Goal: Connect with others: Connect with others

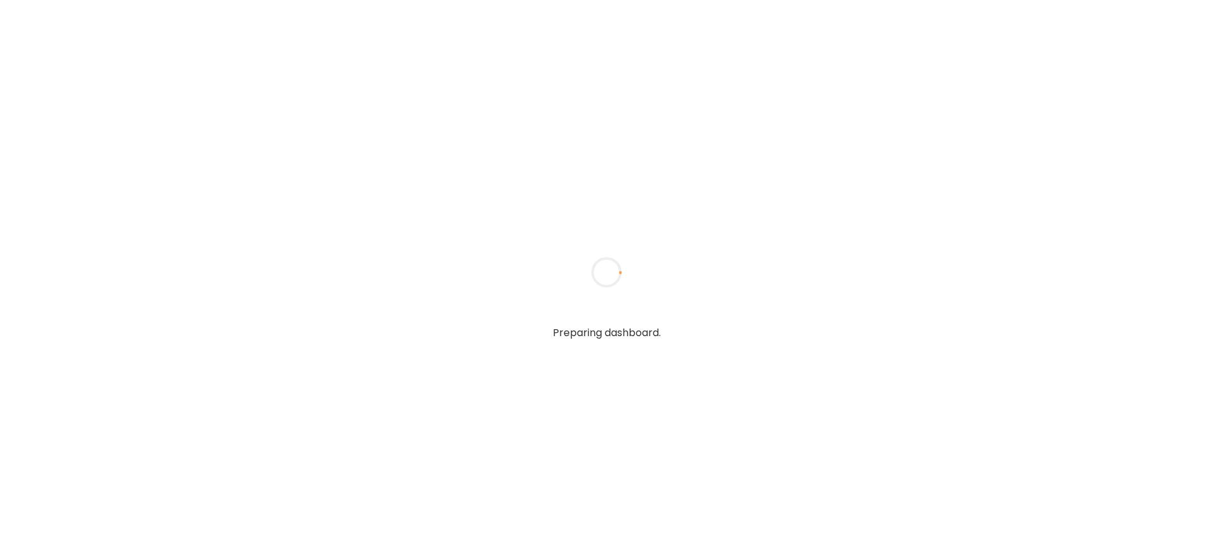
type input "**********"
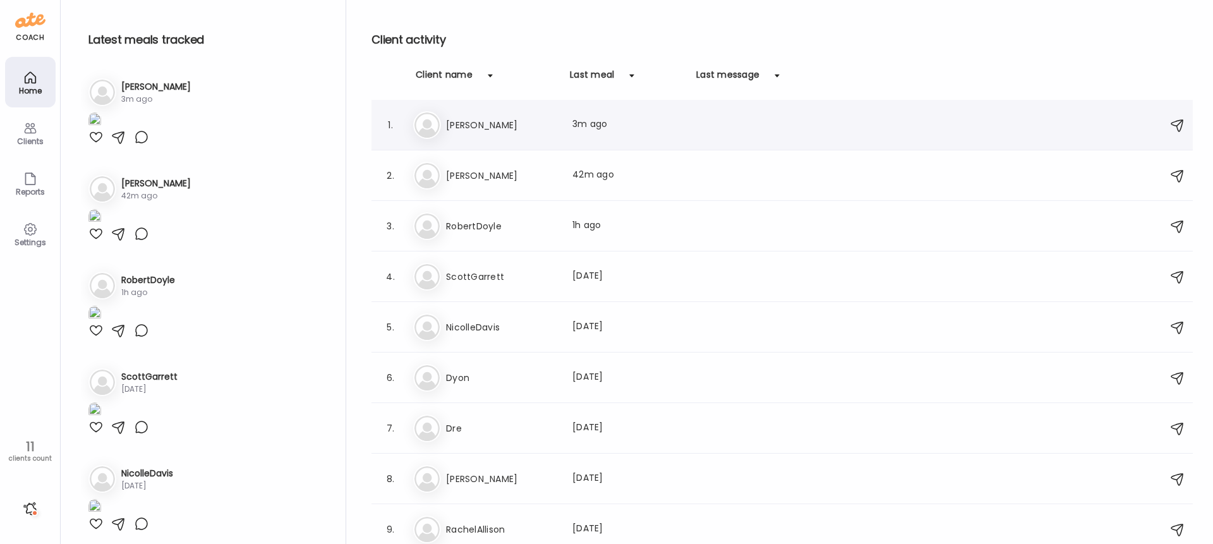
type input "**********"
click at [469, 125] on h3 "[PERSON_NAME]" at bounding box center [501, 124] width 111 height 15
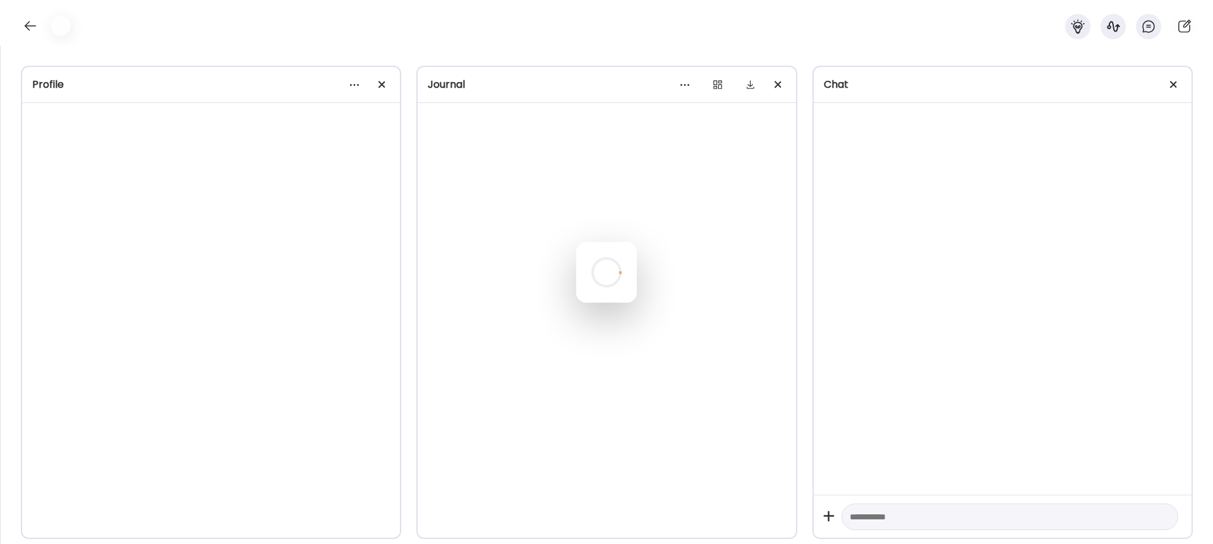
type input "**********"
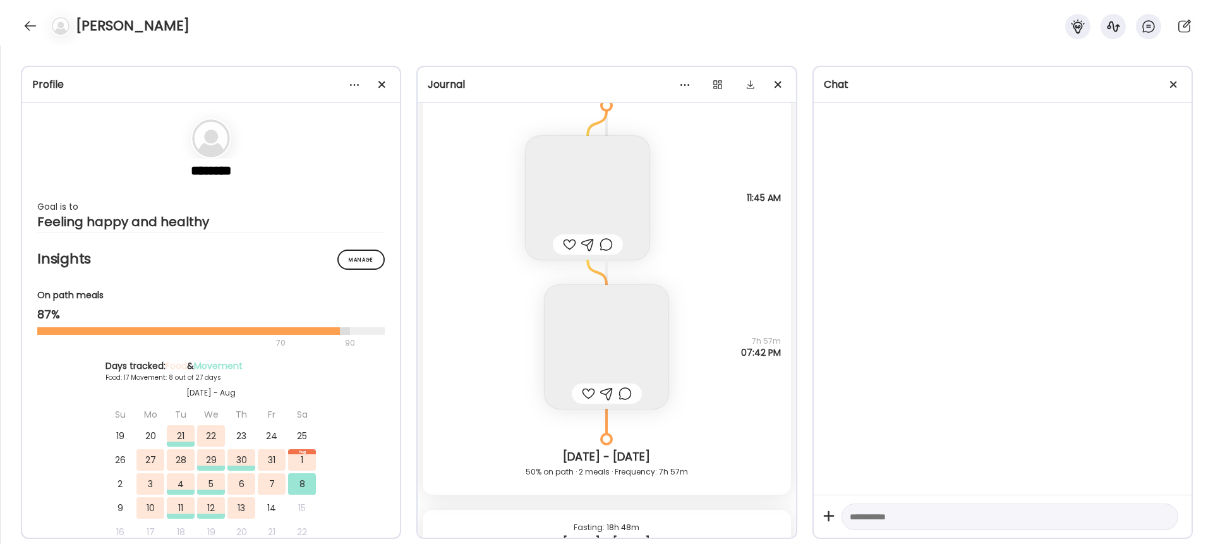
scroll to position [10853, 0]
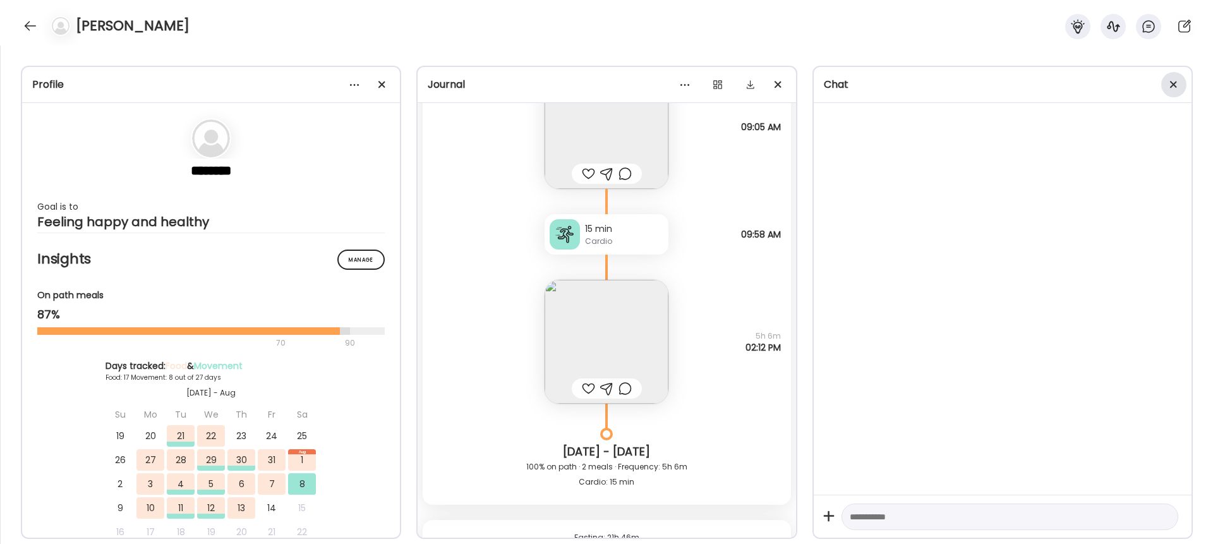
click at [1172, 85] on div at bounding box center [1173, 84] width 25 height 25
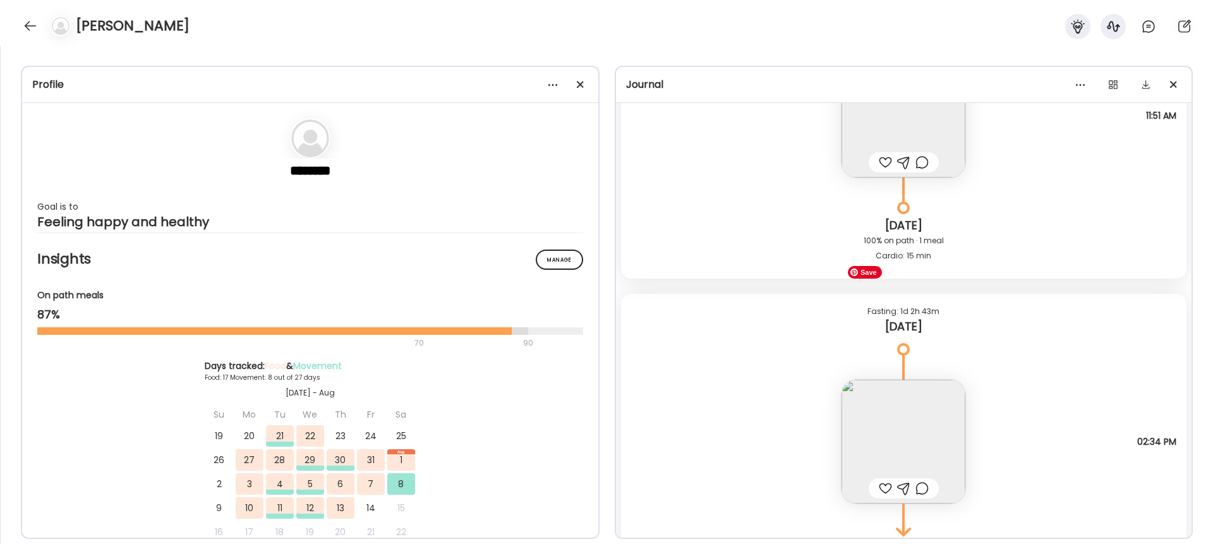
scroll to position [15941, 0]
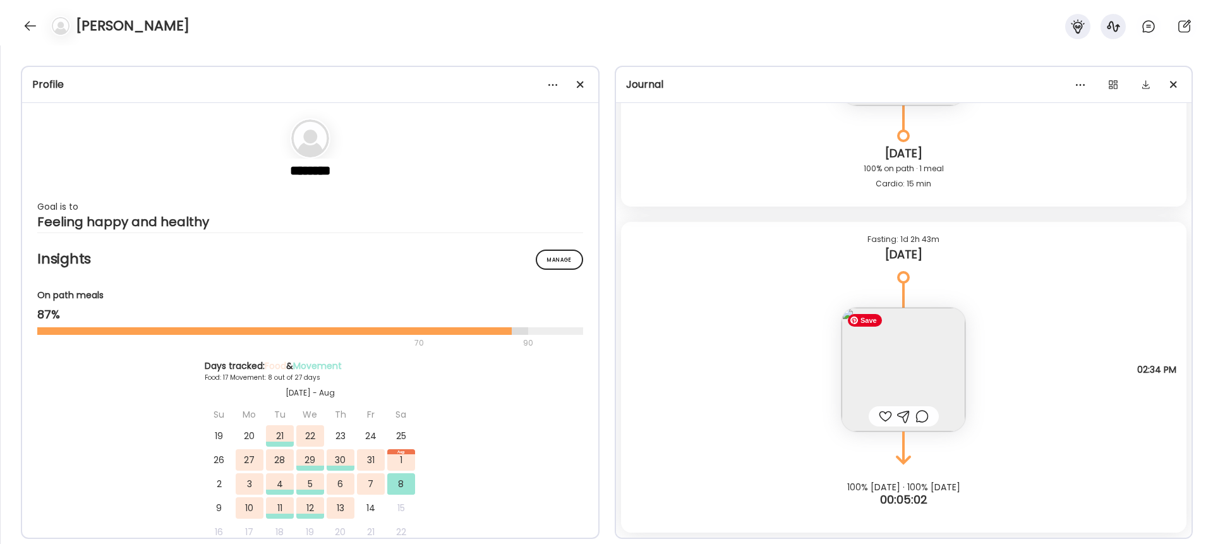
click at [915, 373] on img at bounding box center [903, 370] width 124 height 124
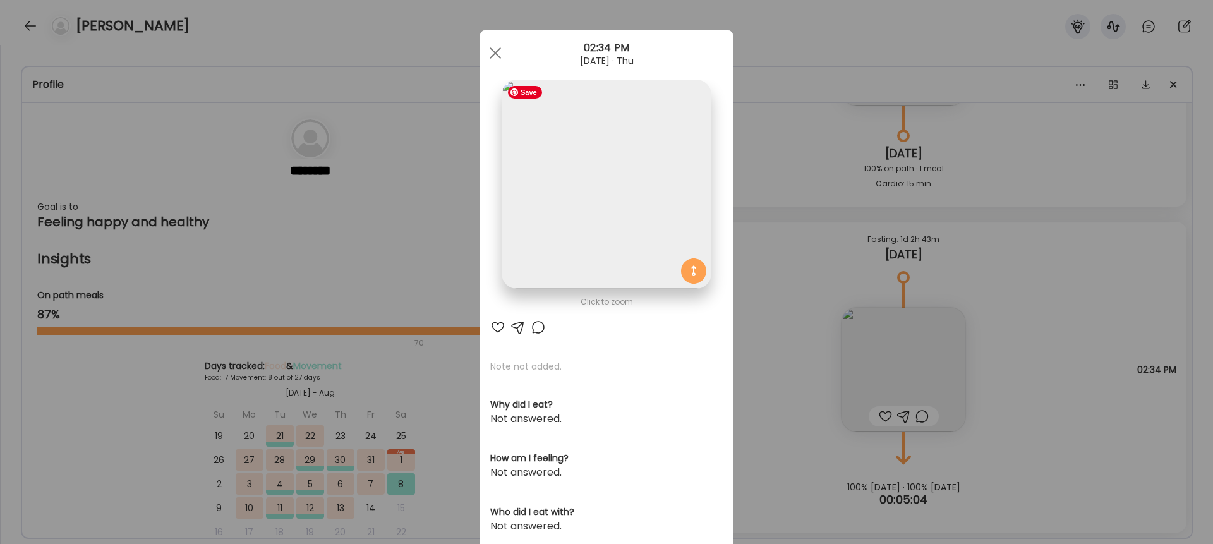
click at [602, 202] on img at bounding box center [605, 184] width 209 height 209
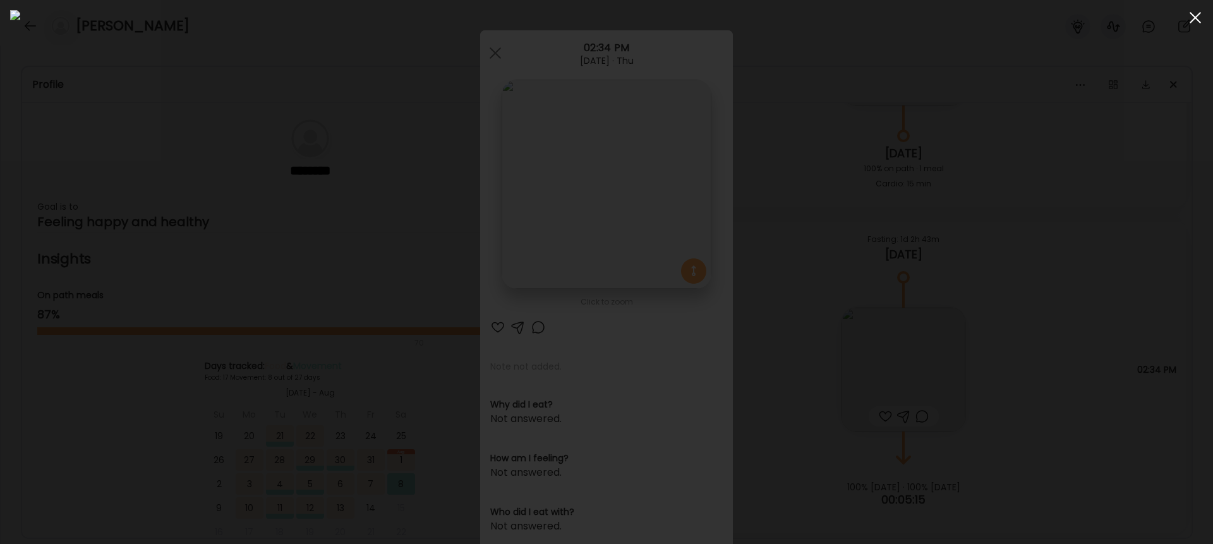
click at [1195, 20] on span at bounding box center [1194, 17] width 11 height 11
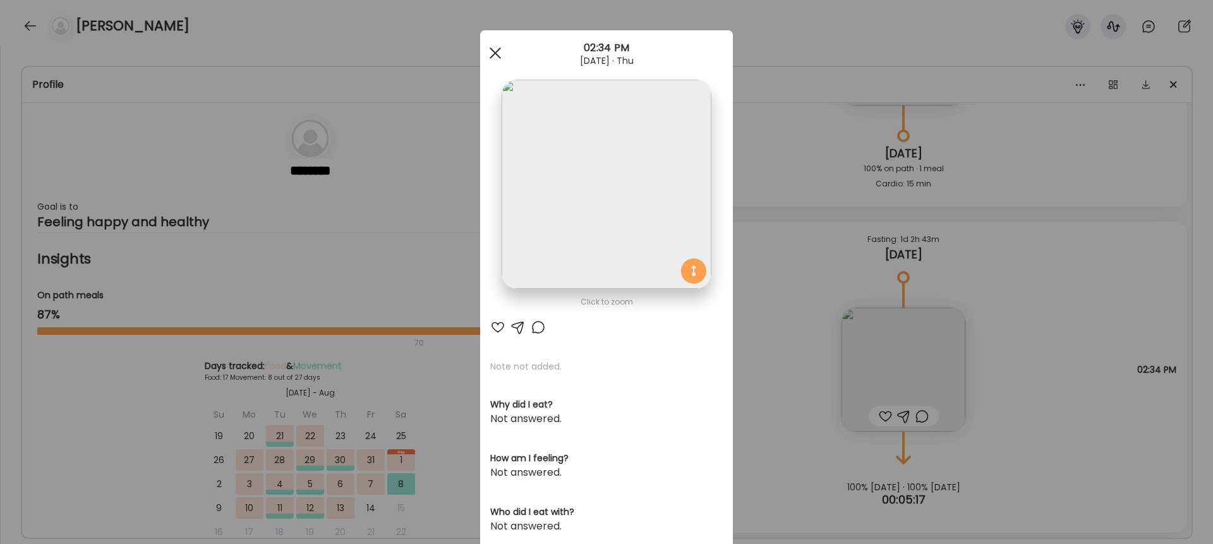
click at [499, 56] on span at bounding box center [494, 52] width 11 height 11
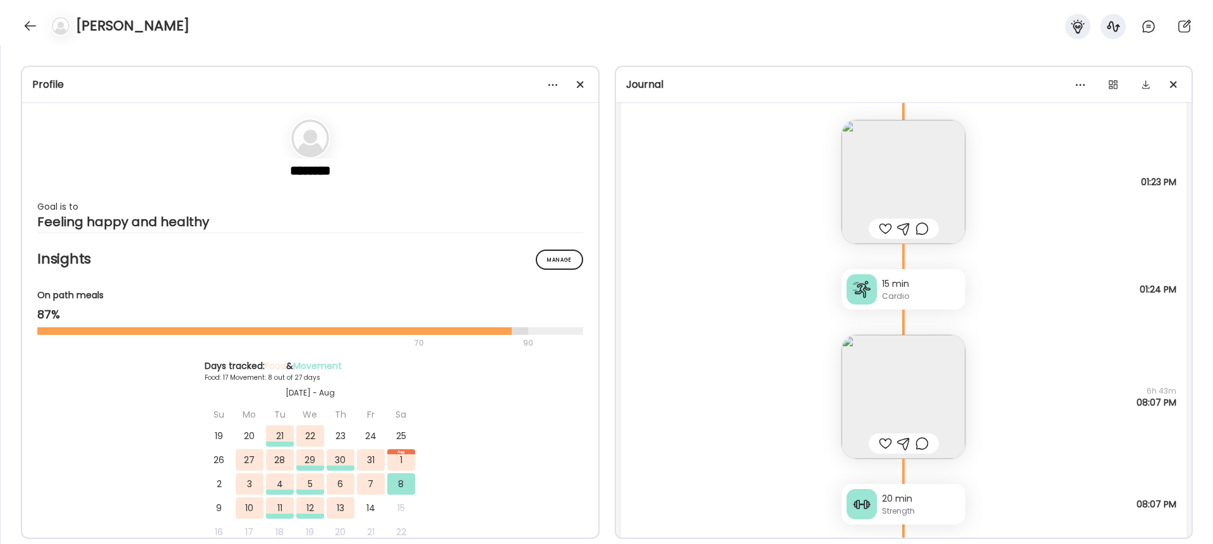
scroll to position [15125, 0]
click at [918, 380] on img at bounding box center [903, 402] width 124 height 124
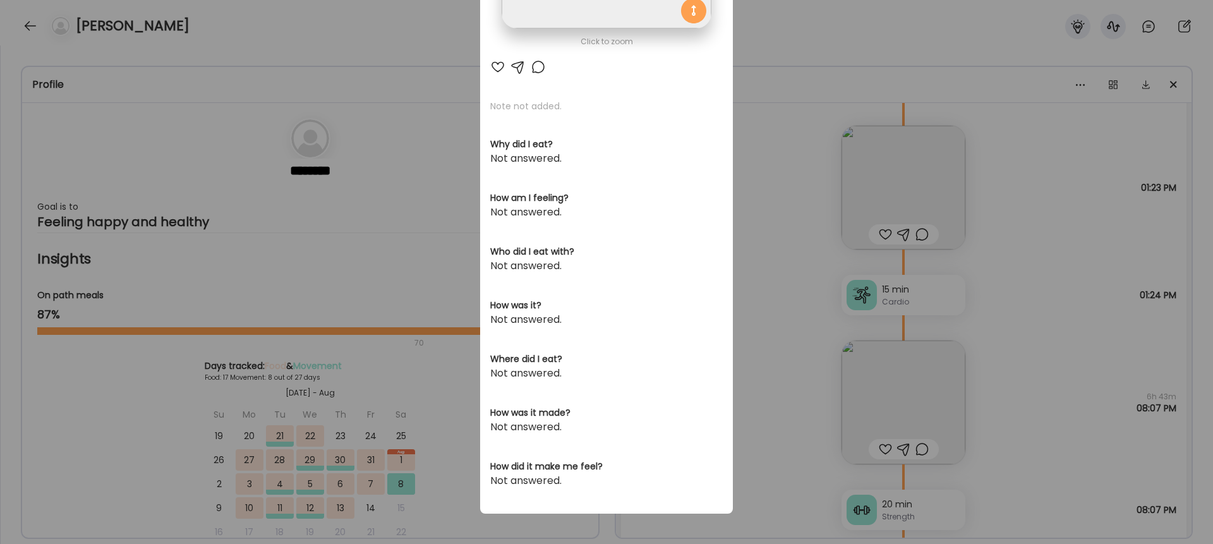
scroll to position [0, 0]
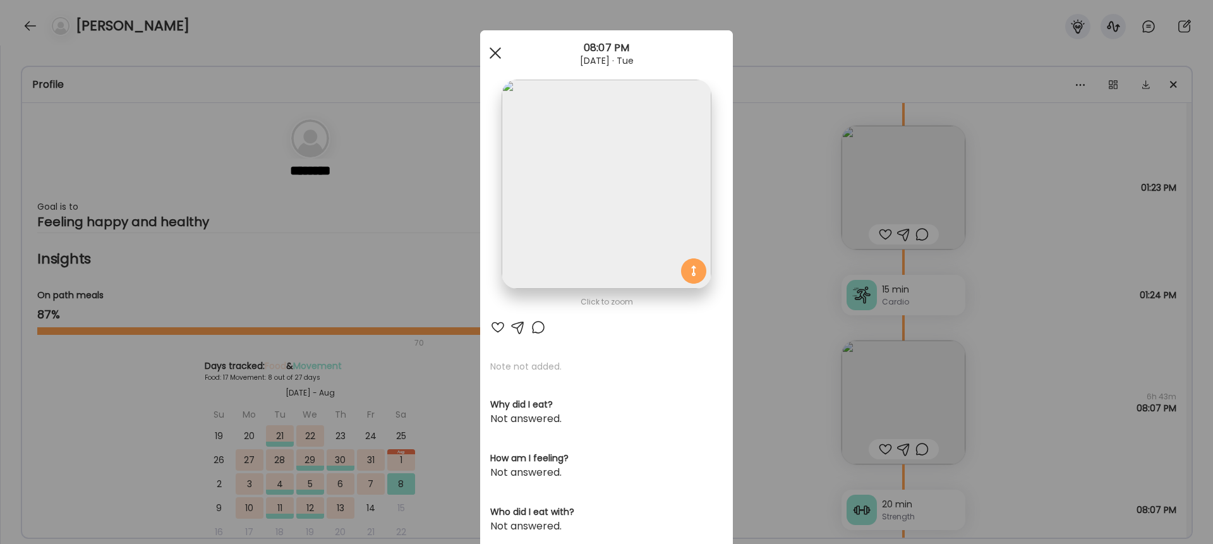
click at [492, 45] on div at bounding box center [495, 52] width 25 height 25
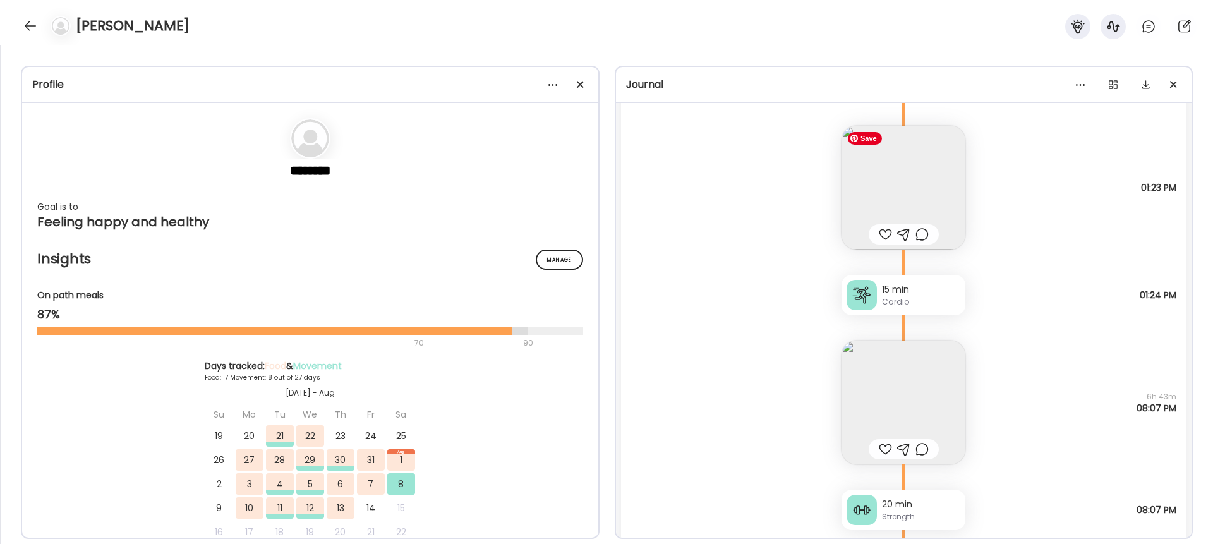
click at [927, 178] on img at bounding box center [903, 188] width 124 height 124
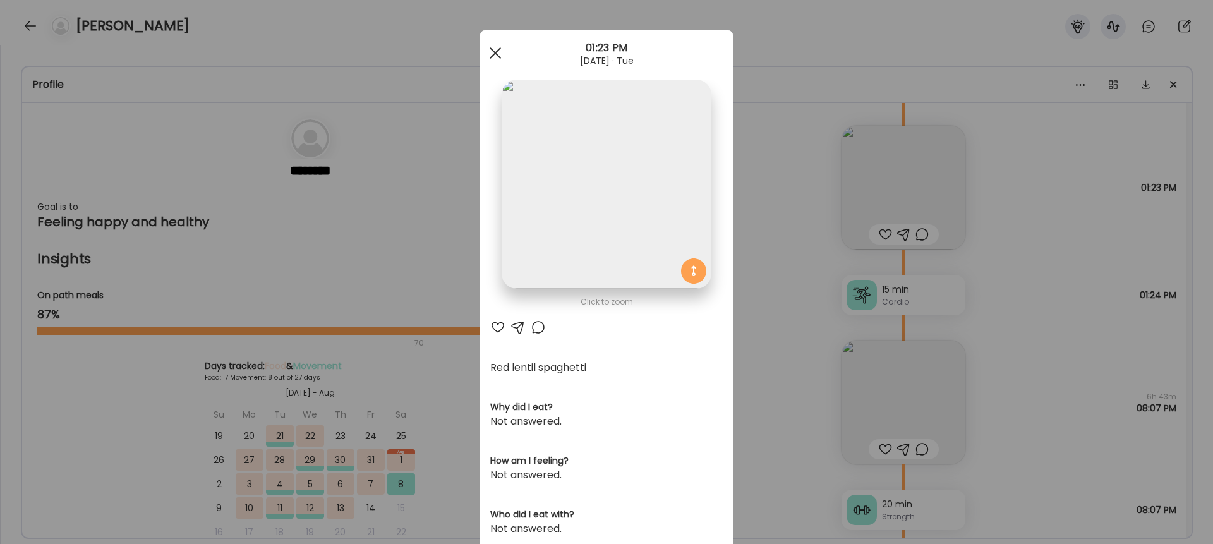
click at [495, 56] on div at bounding box center [495, 52] width 25 height 25
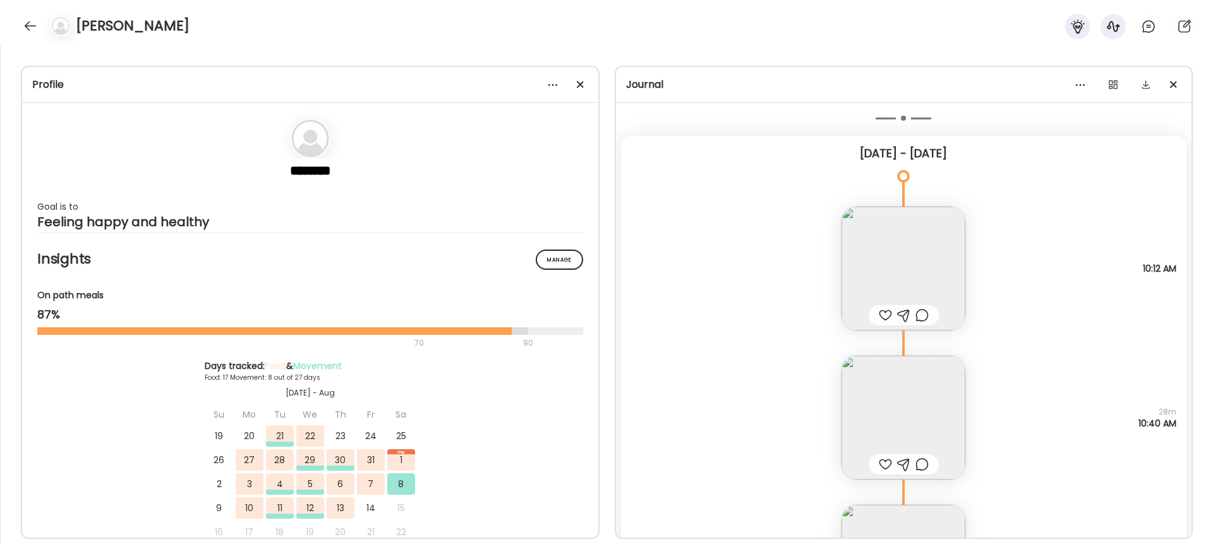
scroll to position [14434, 0]
click at [925, 269] on img at bounding box center [903, 270] width 124 height 124
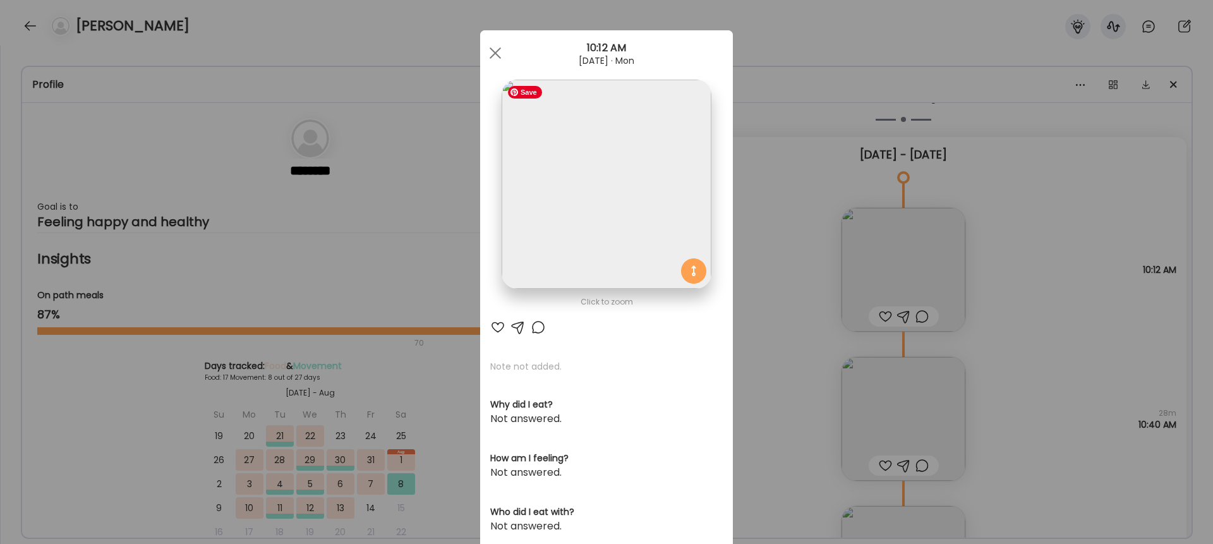
click at [611, 181] on img at bounding box center [605, 184] width 209 height 209
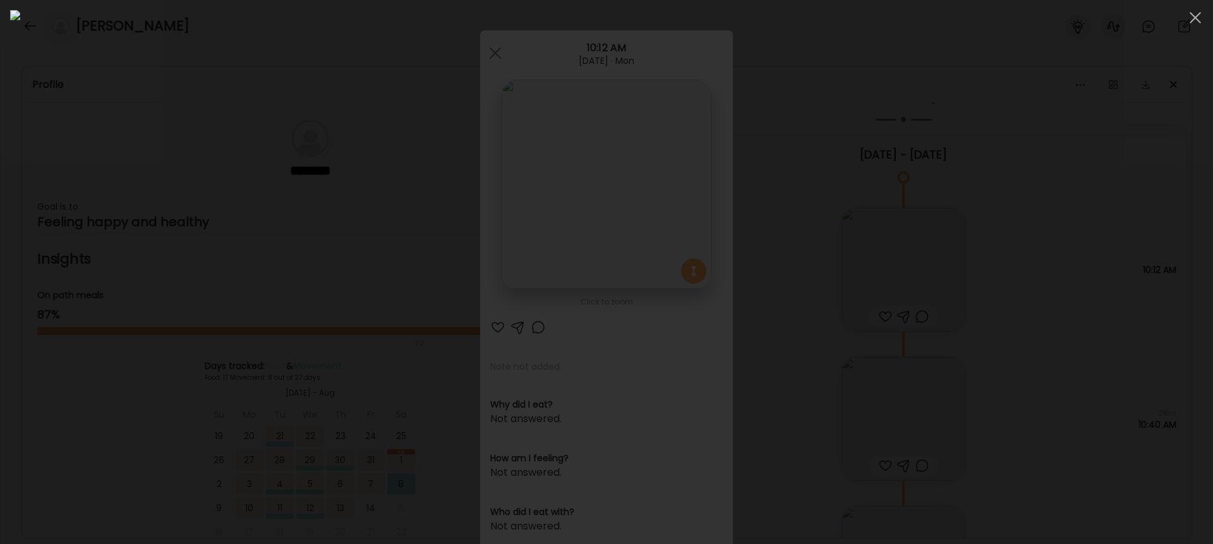
click at [966, 116] on div at bounding box center [606, 272] width 1192 height 524
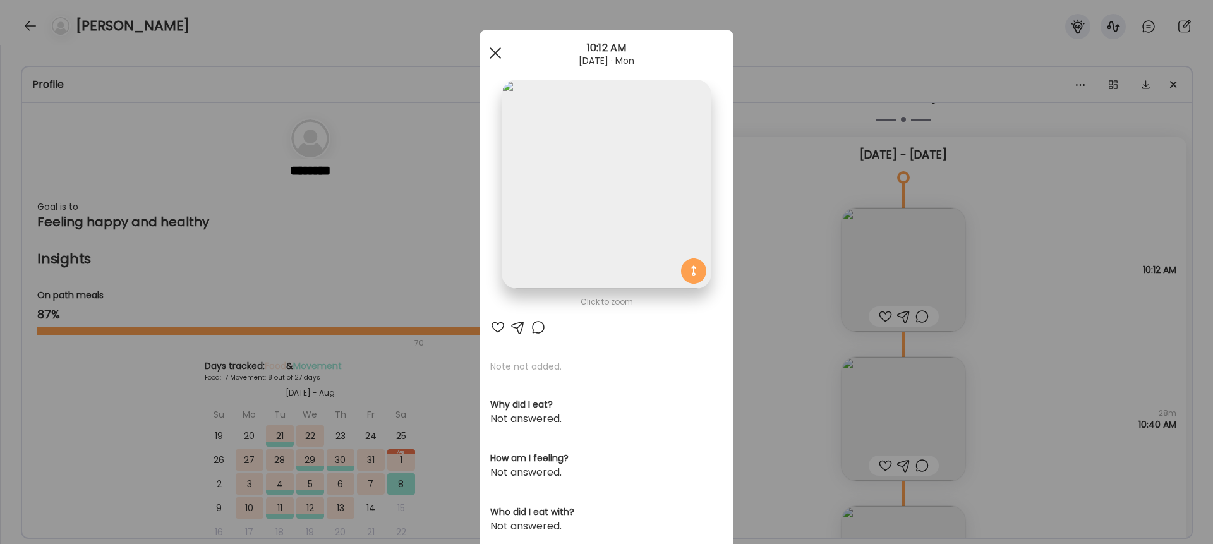
click at [497, 59] on div at bounding box center [495, 52] width 25 height 25
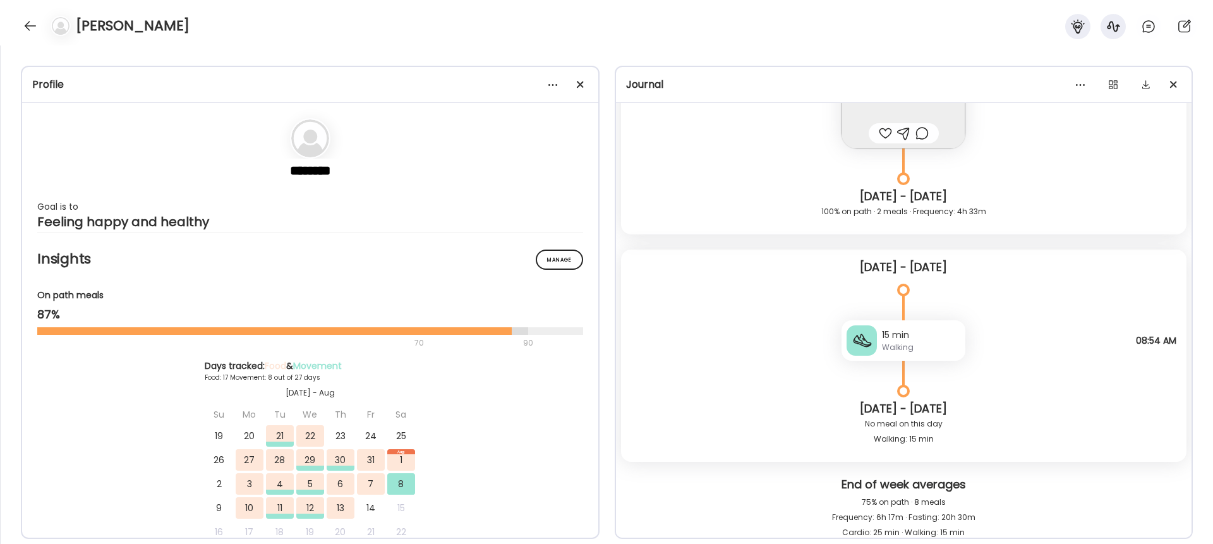
scroll to position [14002, 0]
click at [15, 28] on div "[PERSON_NAME]" at bounding box center [606, 22] width 1213 height 45
click at [23, 27] on div at bounding box center [30, 26] width 20 height 20
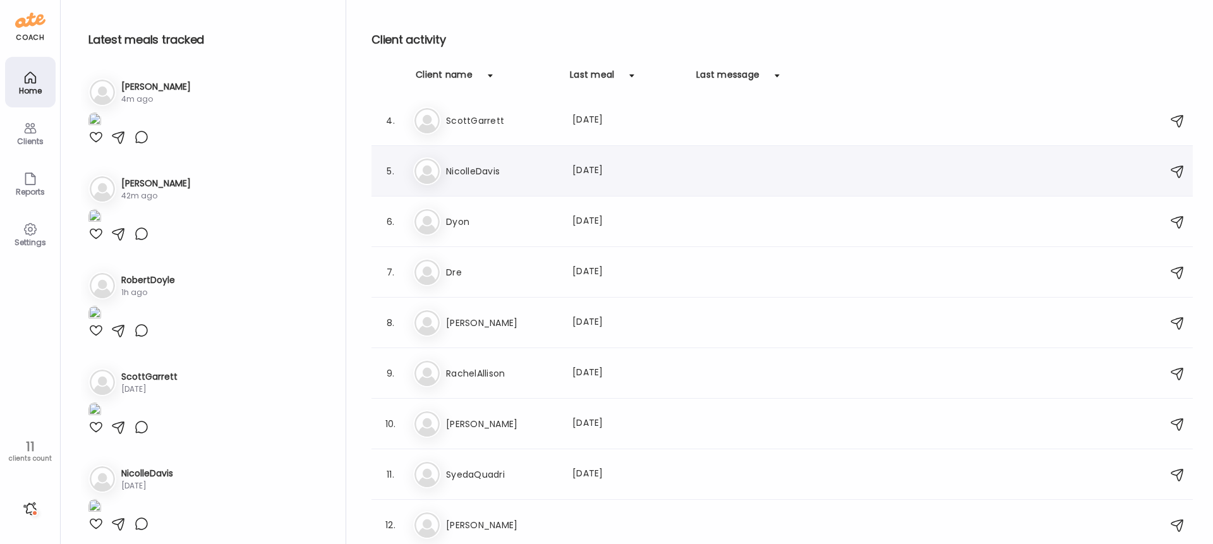
scroll to position [0, 0]
click at [473, 176] on h3 "[PERSON_NAME]" at bounding box center [501, 175] width 111 height 15
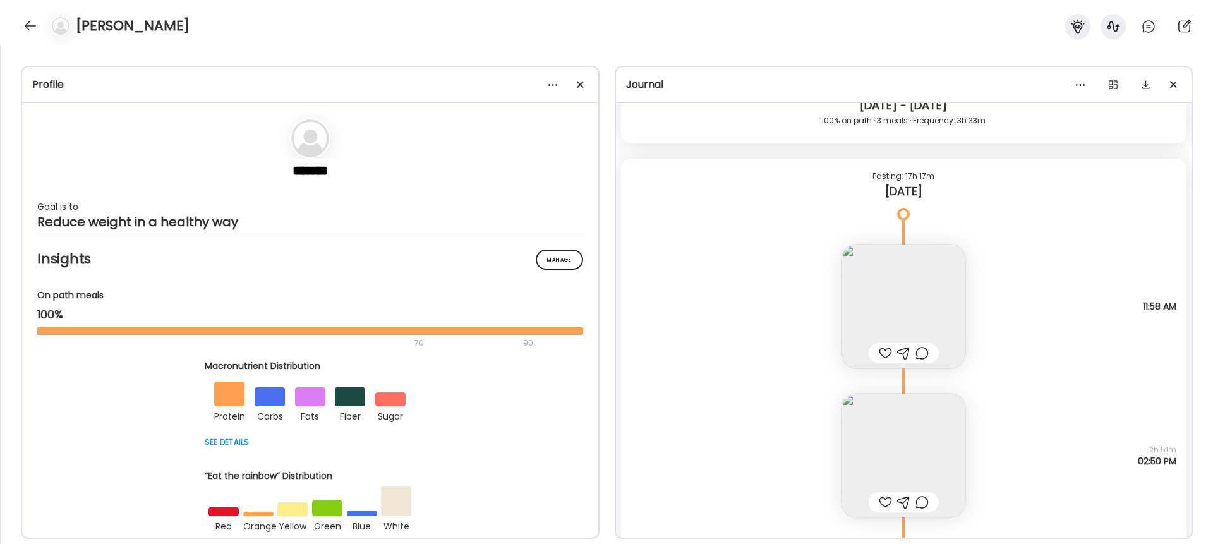
scroll to position [15986, 0]
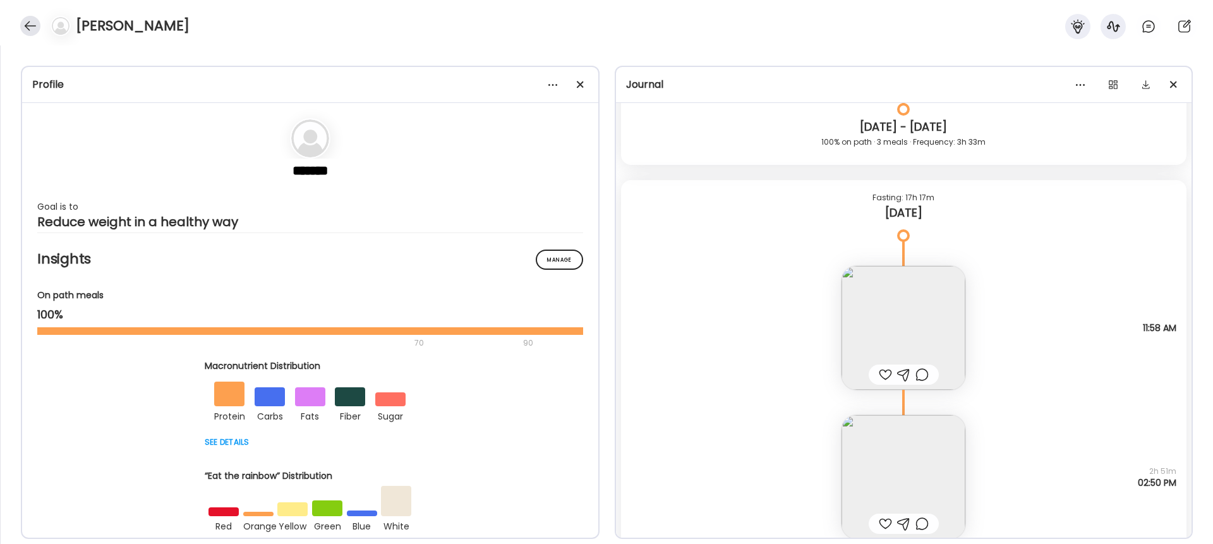
click at [28, 27] on div at bounding box center [30, 26] width 20 height 20
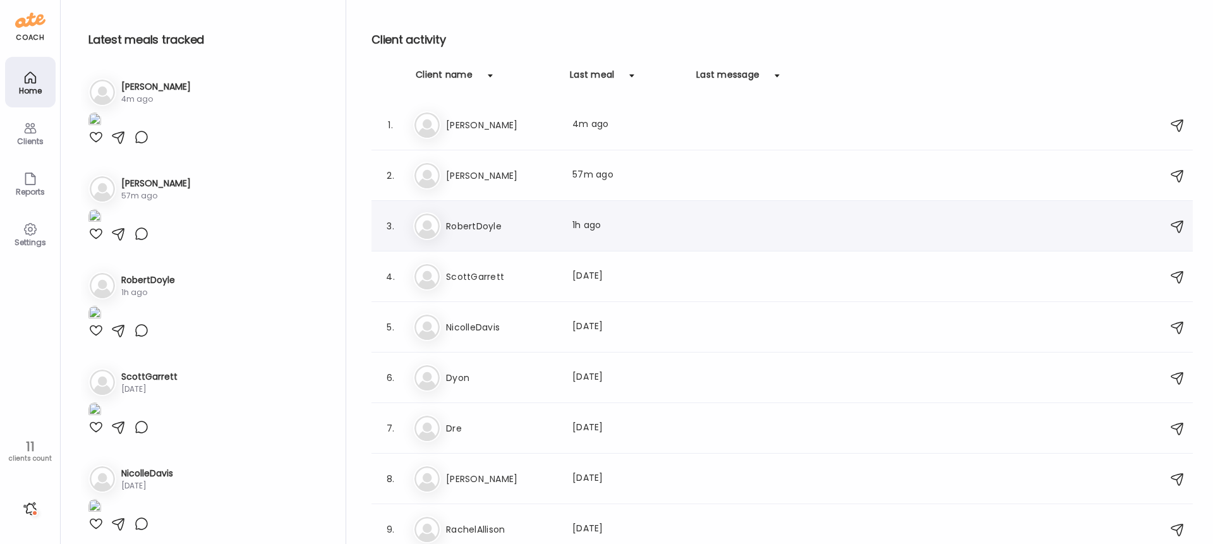
click at [452, 224] on h3 "RobertDoyle" at bounding box center [501, 226] width 111 height 15
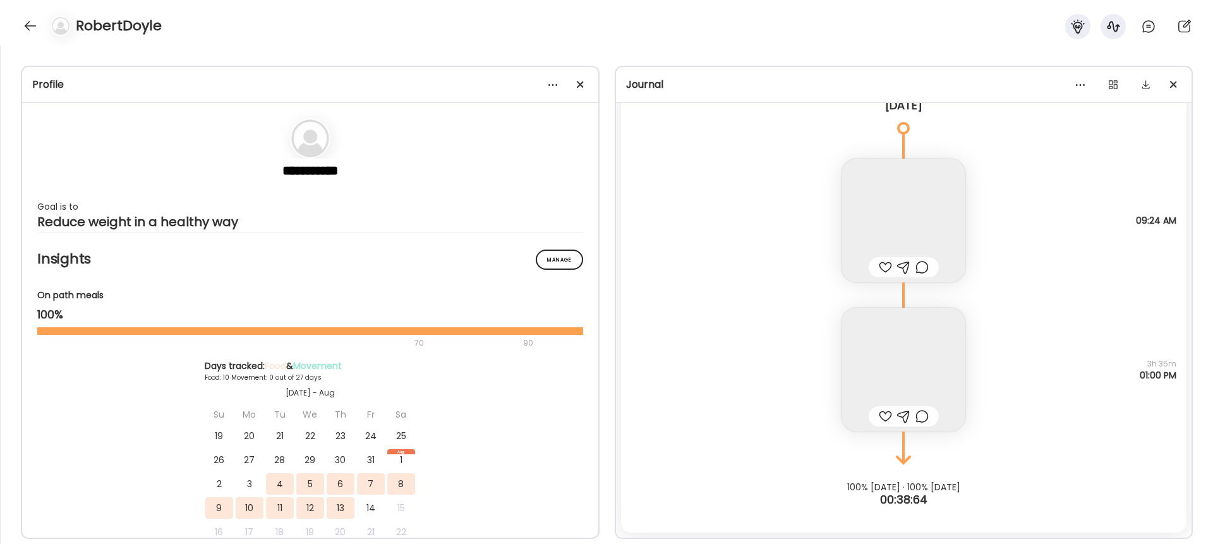
scroll to position [17232, 0]
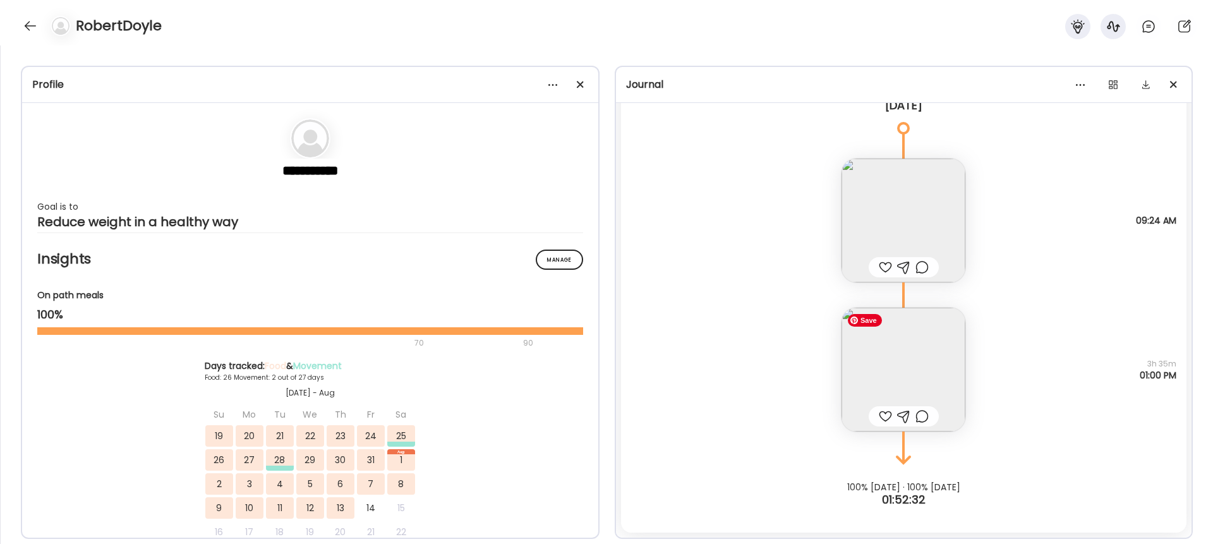
click at [903, 368] on img at bounding box center [903, 370] width 124 height 124
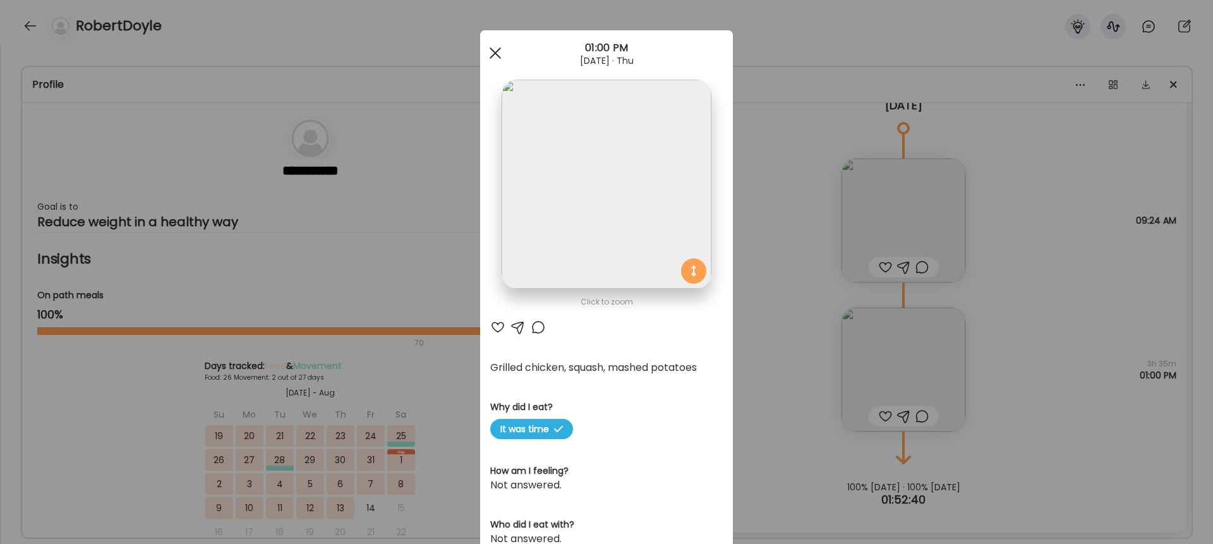
click at [498, 52] on div at bounding box center [495, 52] width 25 height 25
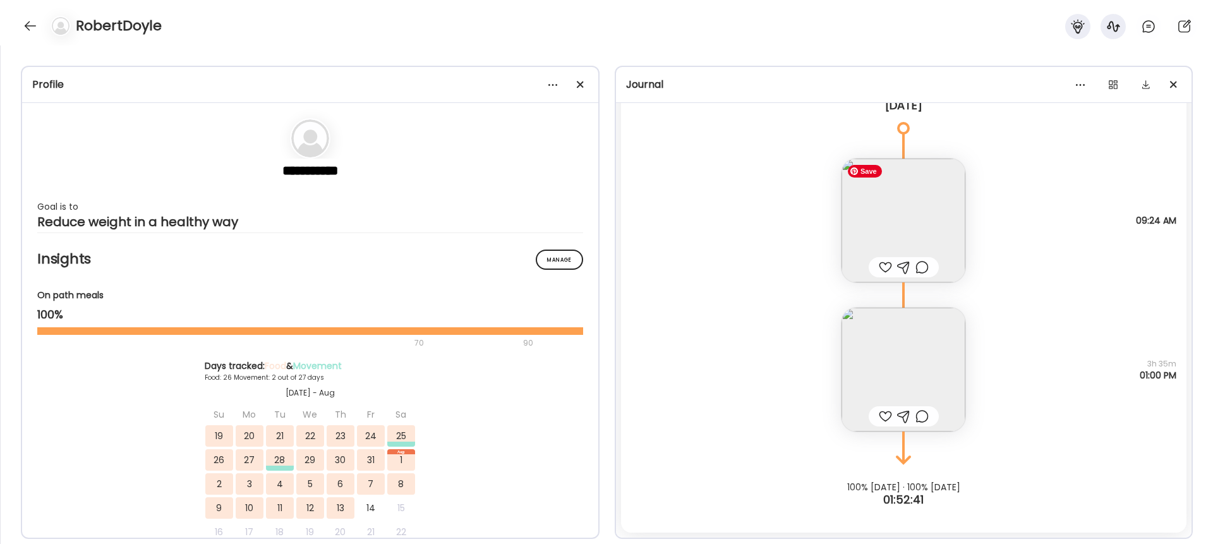
click at [905, 212] on img at bounding box center [903, 221] width 124 height 124
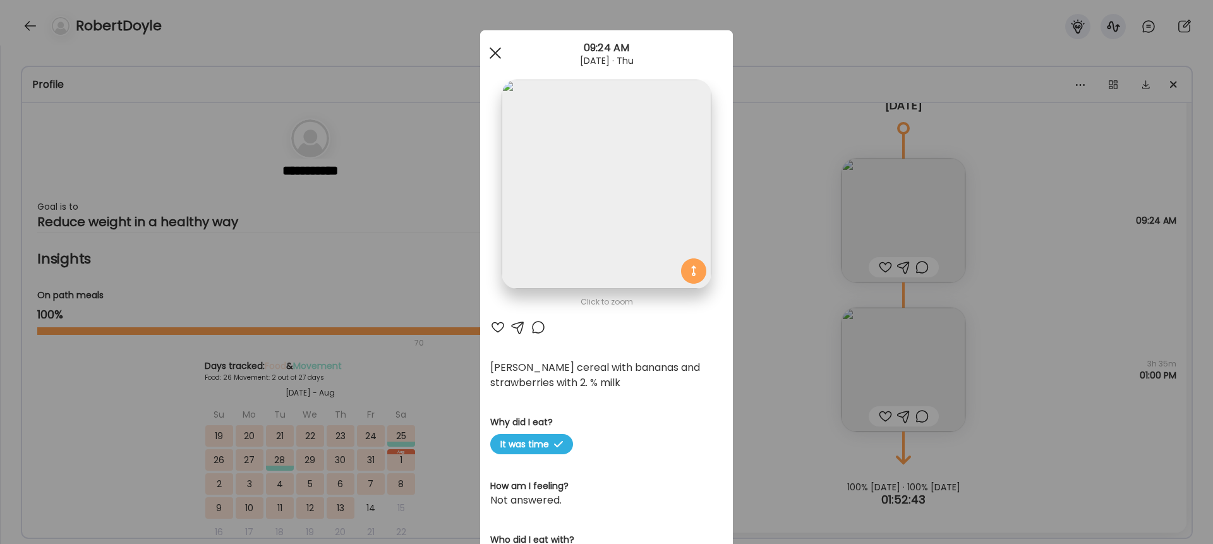
click at [499, 49] on span at bounding box center [494, 52] width 11 height 11
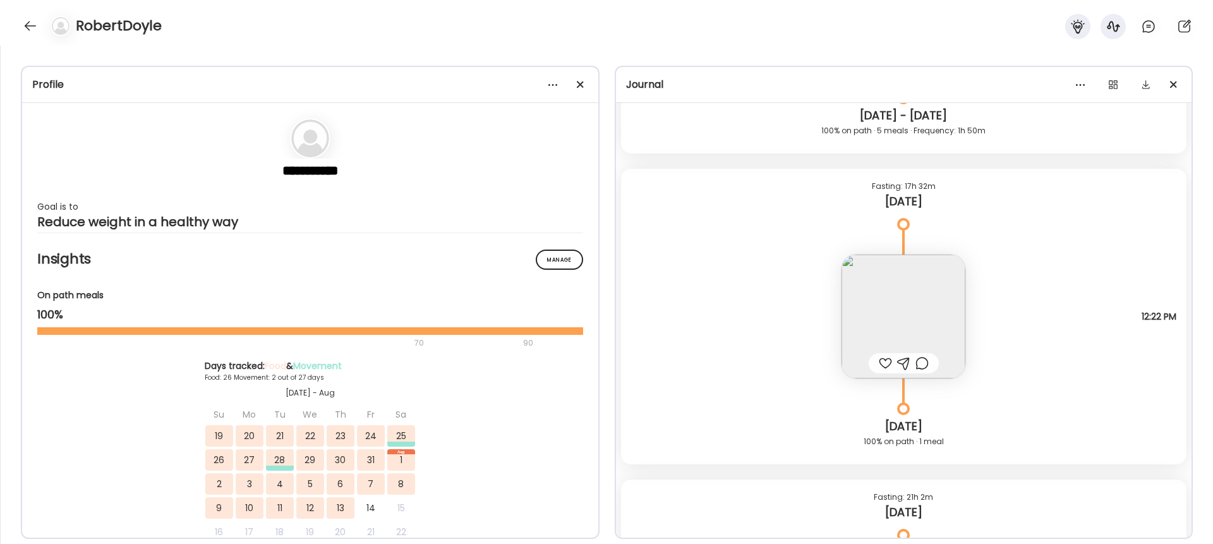
scroll to position [16800, 0]
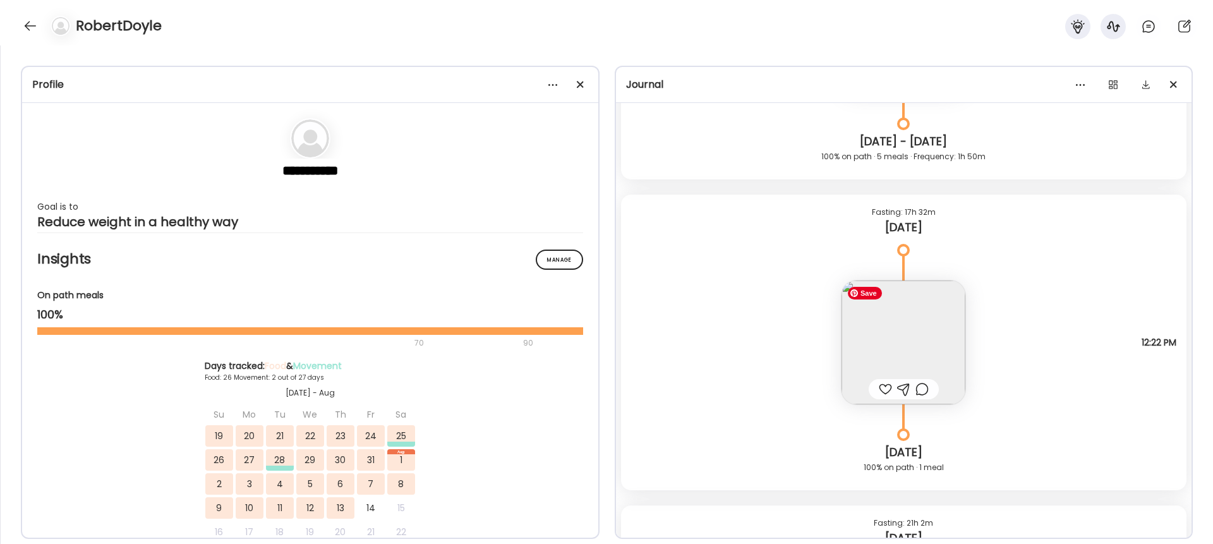
click at [909, 316] on img at bounding box center [903, 342] width 124 height 124
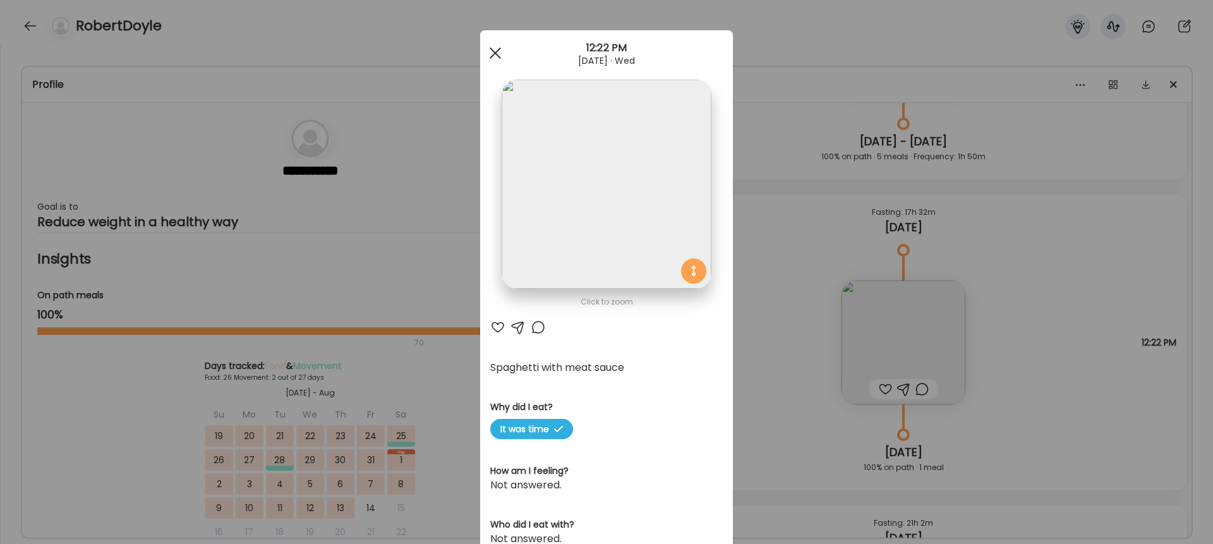
click at [495, 52] on span at bounding box center [494, 52] width 11 height 11
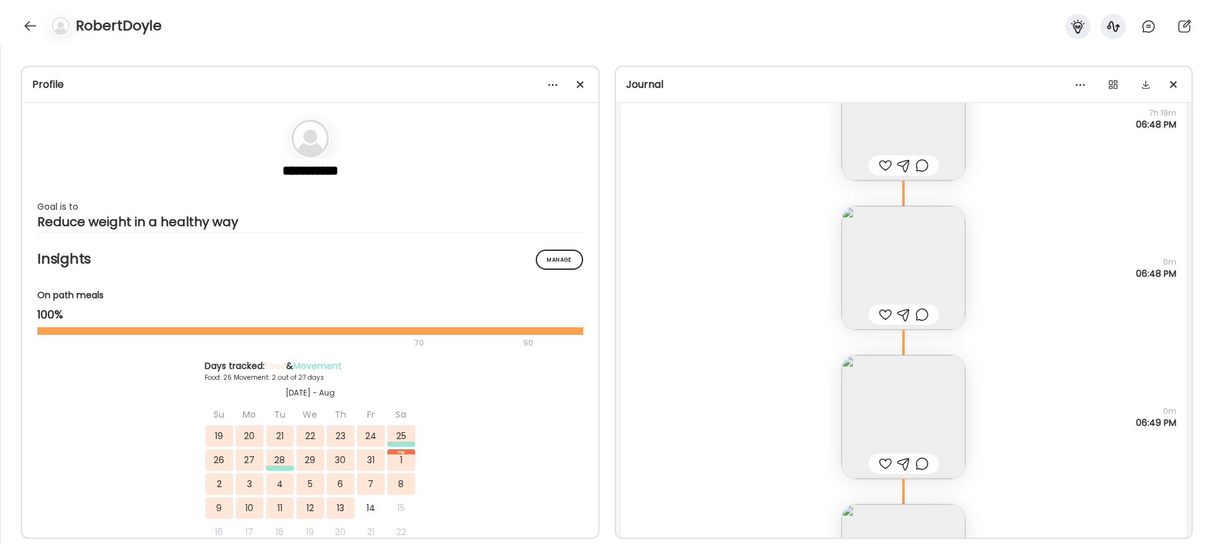
scroll to position [16263, 0]
click at [906, 435] on img at bounding box center [903, 419] width 124 height 124
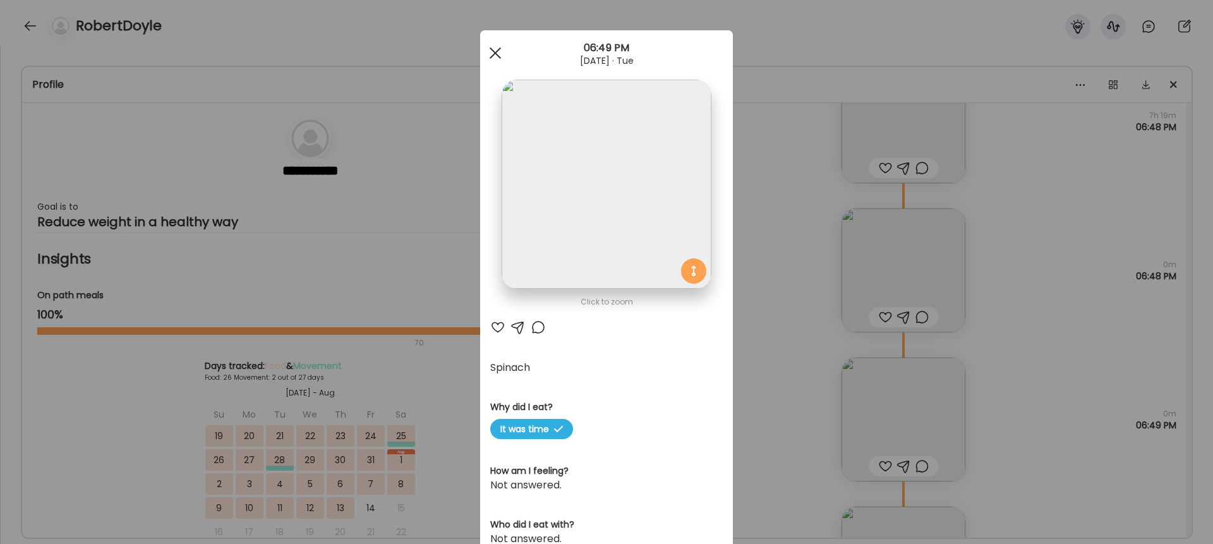
click at [499, 53] on div at bounding box center [495, 52] width 25 height 25
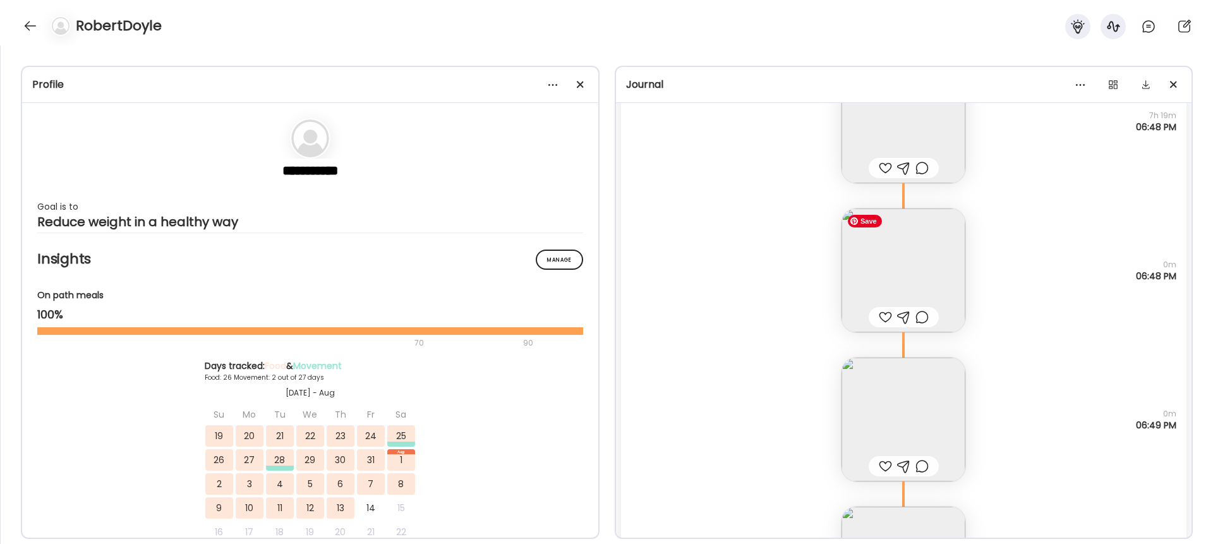
click at [915, 239] on img at bounding box center [903, 270] width 124 height 124
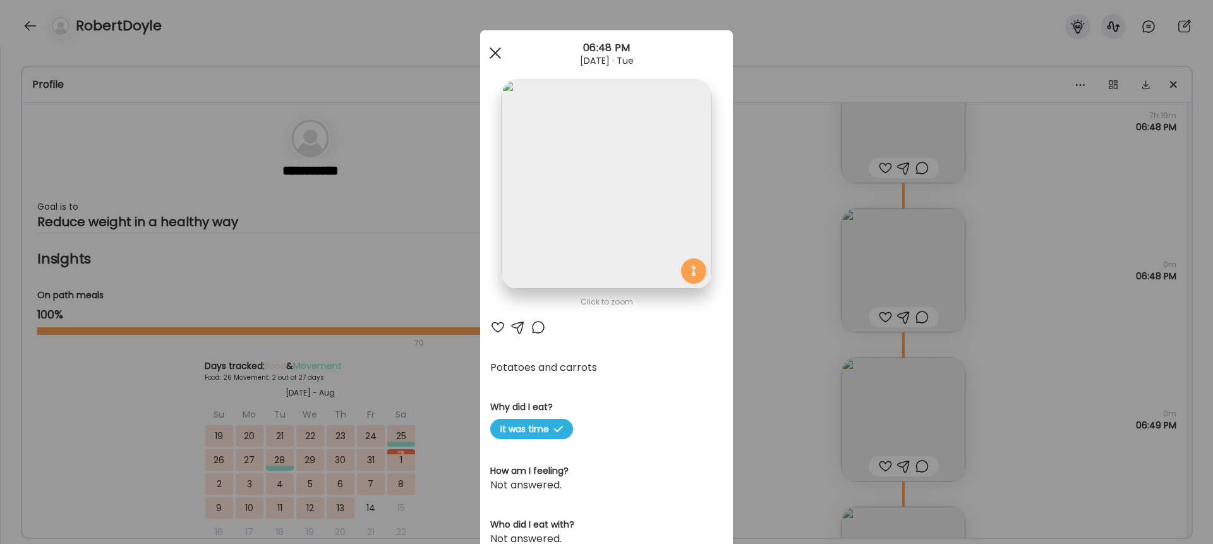
click at [493, 50] on span at bounding box center [494, 52] width 11 height 11
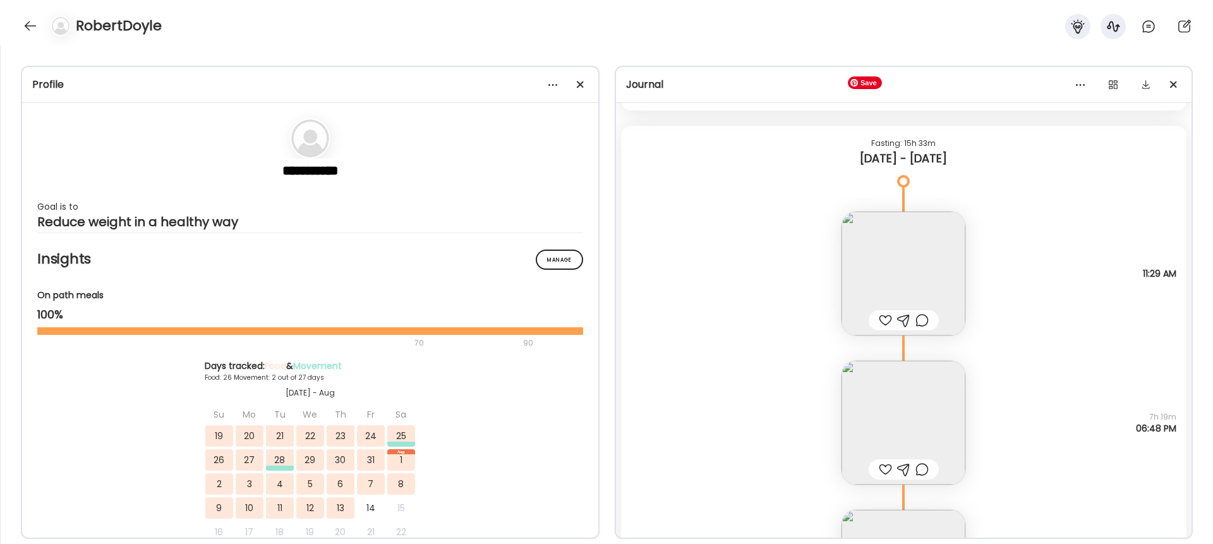
scroll to position [15961, 0]
click at [918, 394] on img at bounding box center [903, 423] width 124 height 124
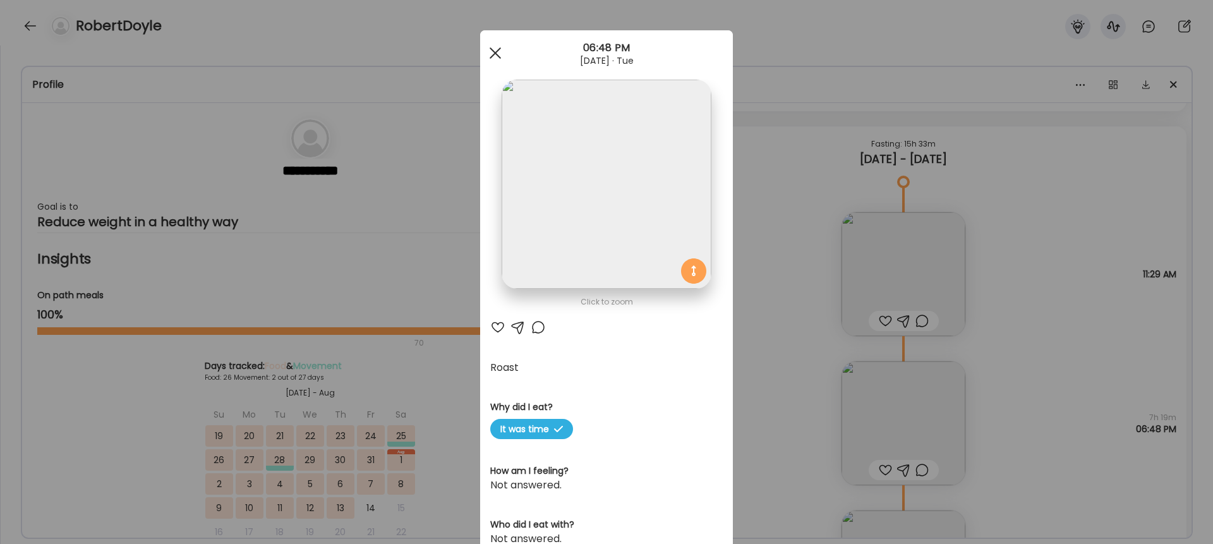
click at [497, 50] on span at bounding box center [494, 52] width 11 height 11
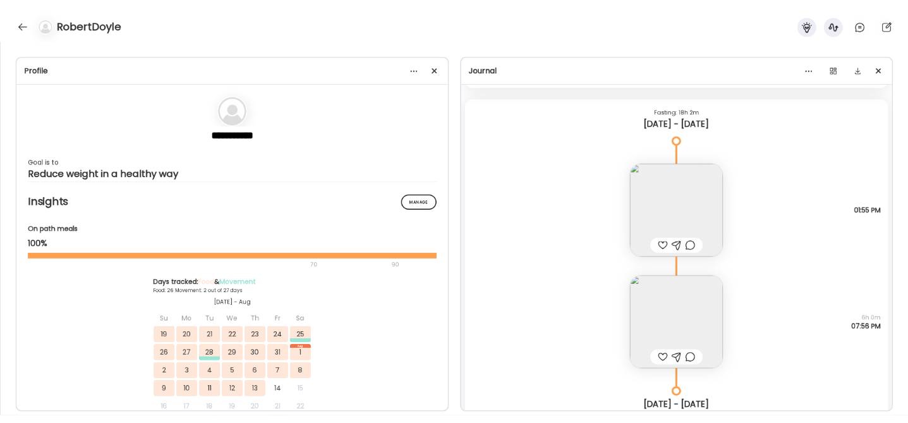
scroll to position [15511, 0]
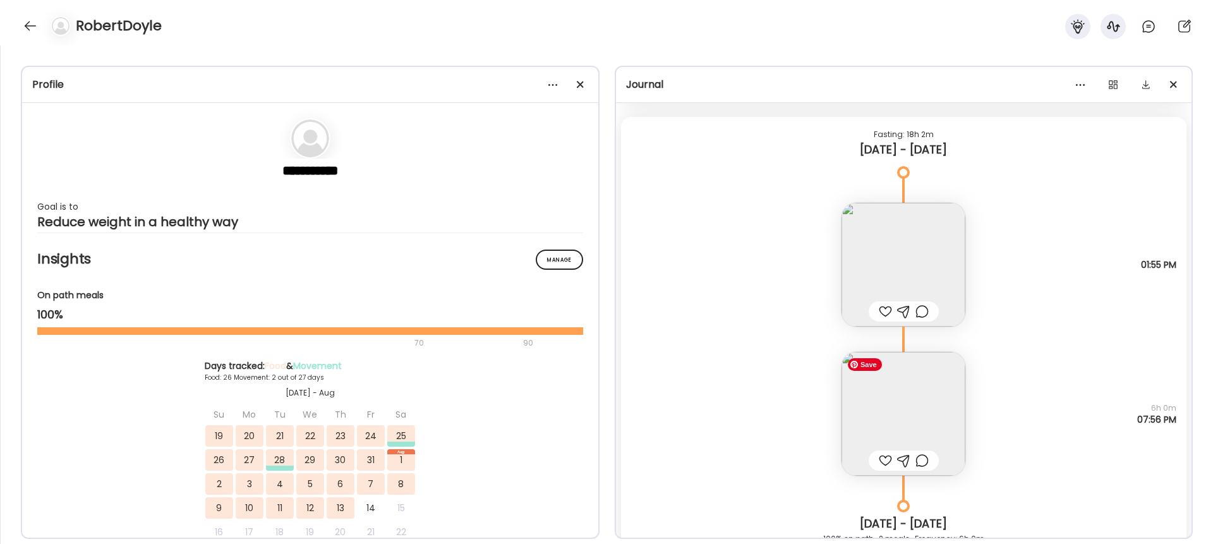
click at [901, 391] on img at bounding box center [903, 414] width 124 height 124
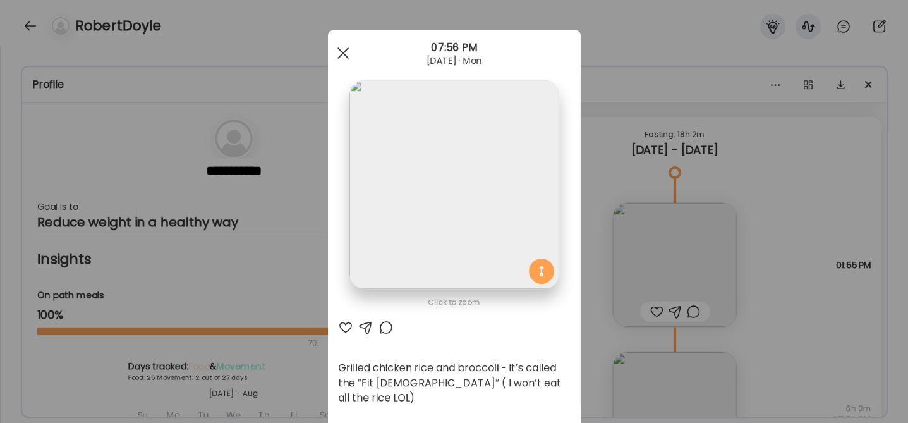
click at [344, 55] on span at bounding box center [342, 52] width 11 height 11
